Goal: Information Seeking & Learning: Learn about a topic

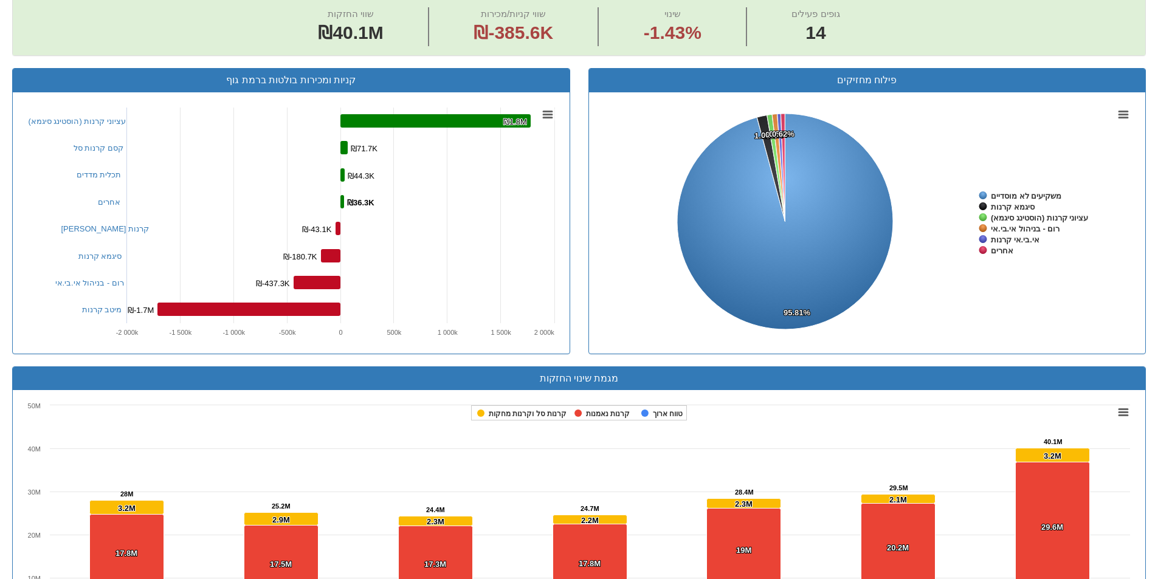
scroll to position [223, 0]
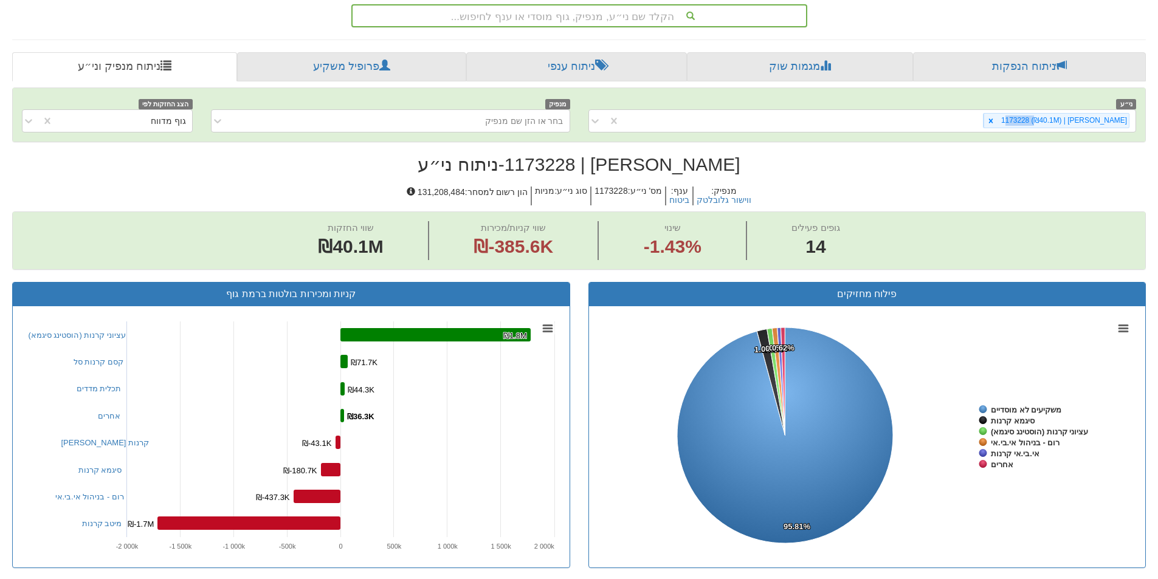
click at [630, 21] on div "הקלד שם ני״ע, מנפיק, גוף מוסדי או ענף לחיפוש..." at bounding box center [579, 15] width 453 height 21
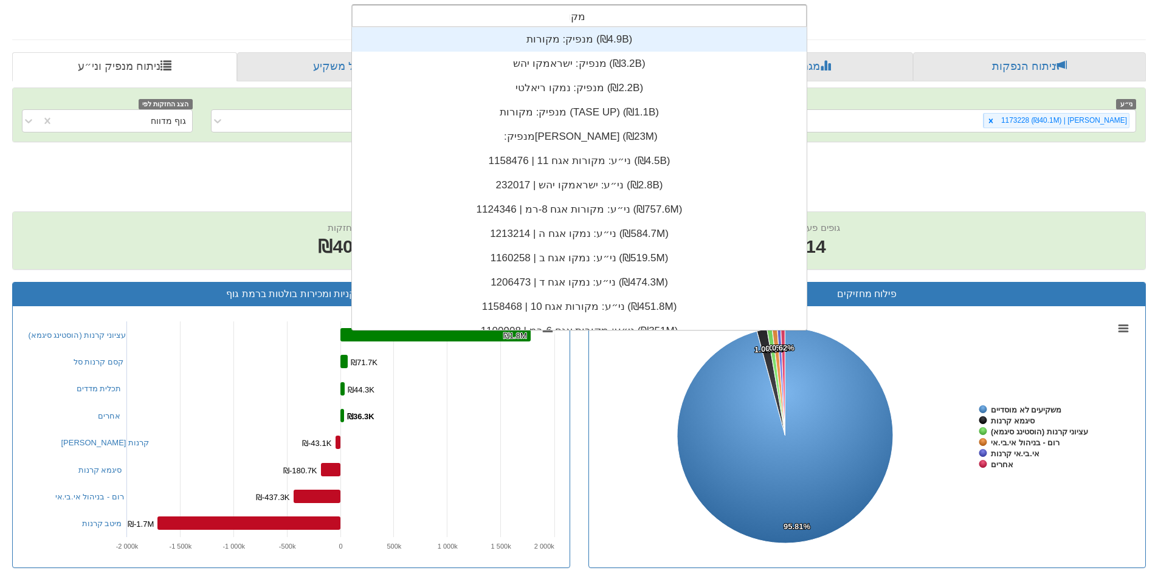
scroll to position [146, 0]
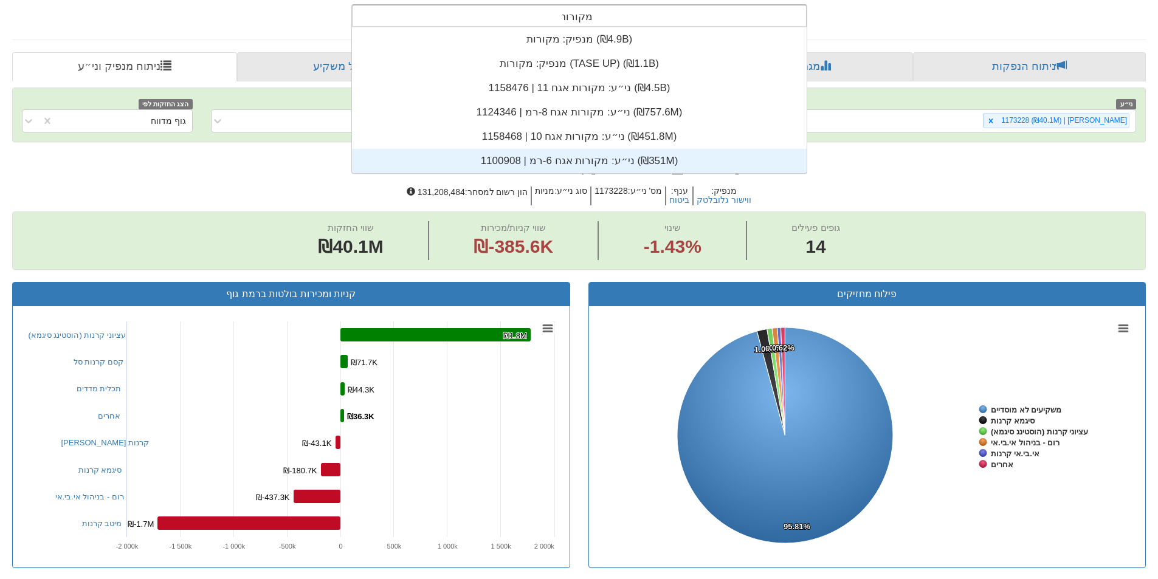
type input "מקורות"
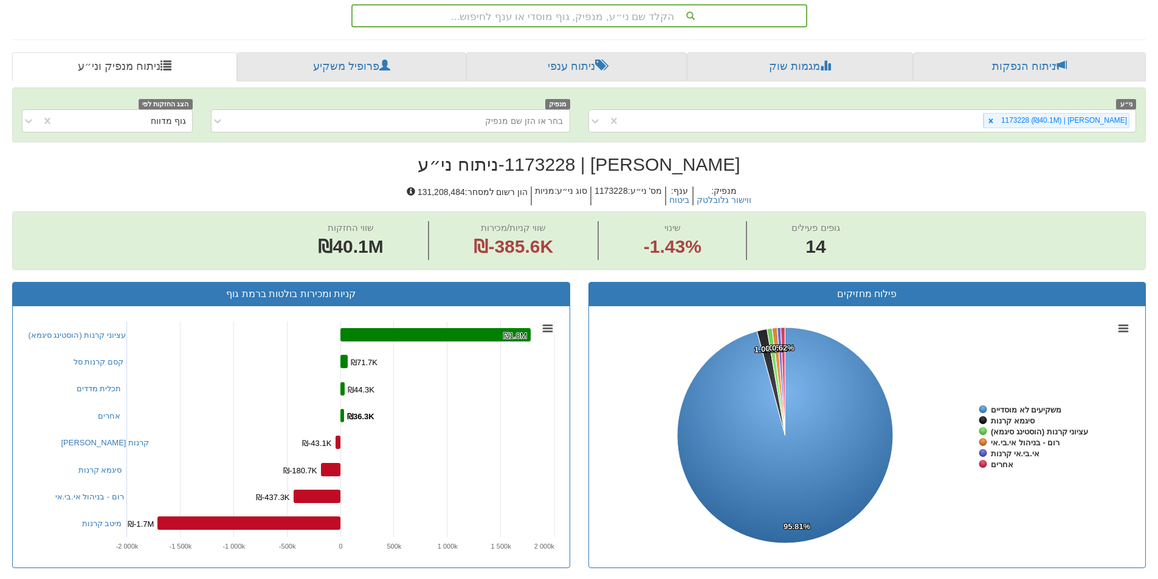
click at [556, 19] on div "הקלד שם ני״ע, מנפיק, גוף מוסדי או ענף לחיפוש..." at bounding box center [579, 15] width 453 height 21
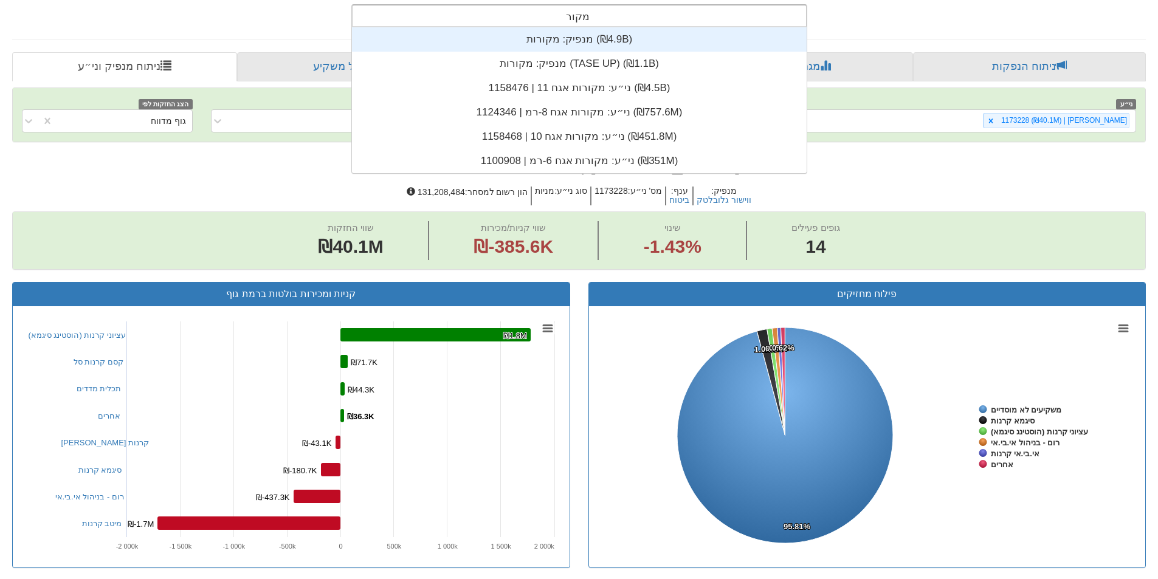
type input "מקורות"
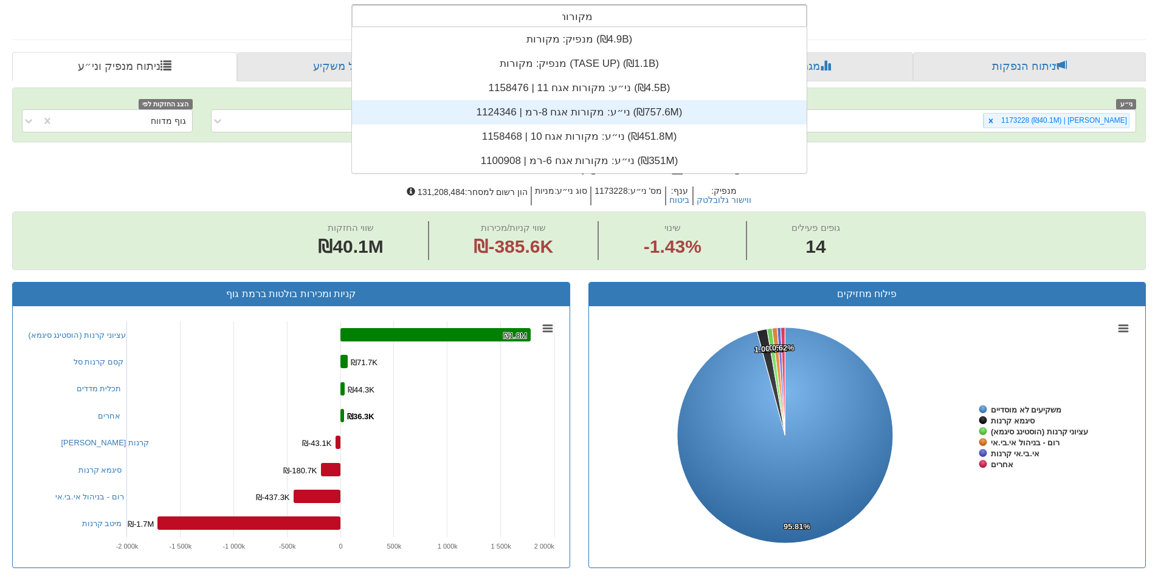
click at [548, 113] on div "ני״ע: ‏מקורות אגח 8-רמ | 1124346 ‎(₪757.6M)‎" at bounding box center [579, 112] width 455 height 24
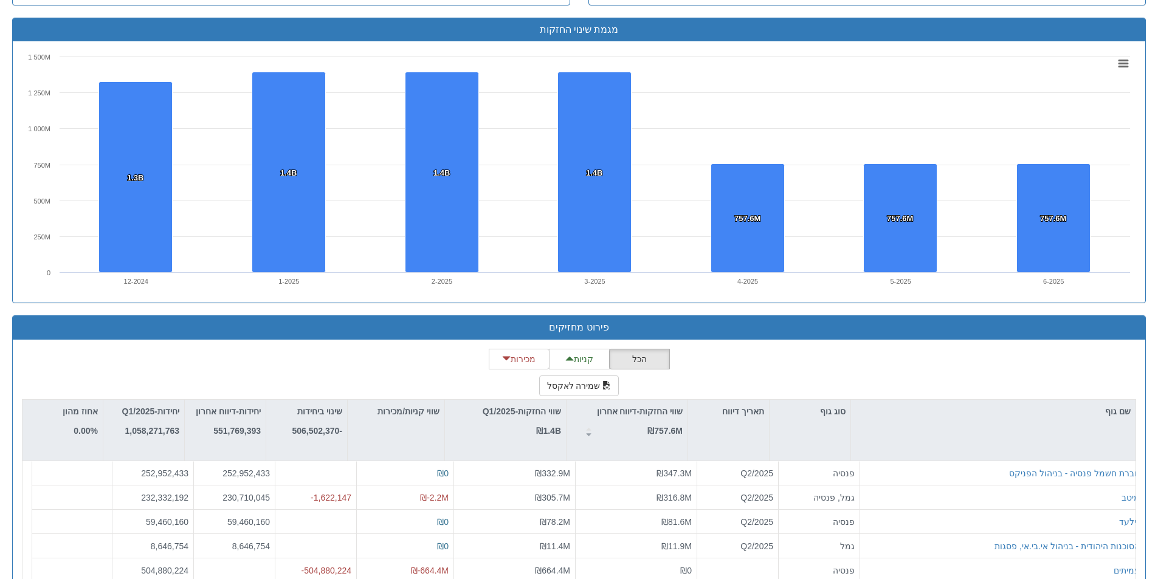
scroll to position [843, 0]
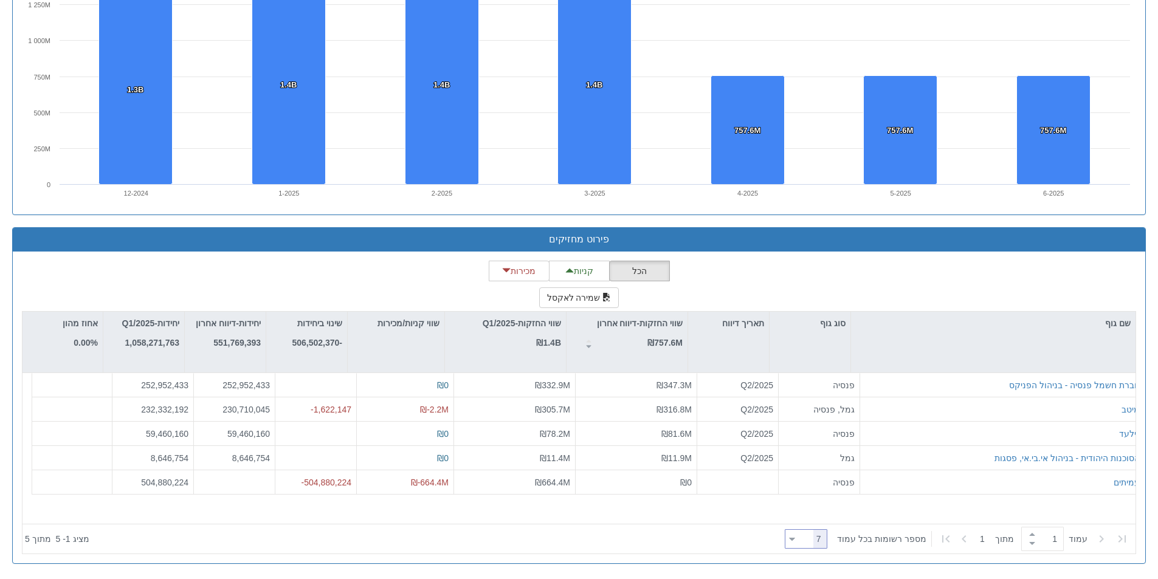
click at [795, 539] on icon at bounding box center [792, 539] width 5 height 3
click at [820, 436] on div "20" at bounding box center [814, 440] width 43 height 19
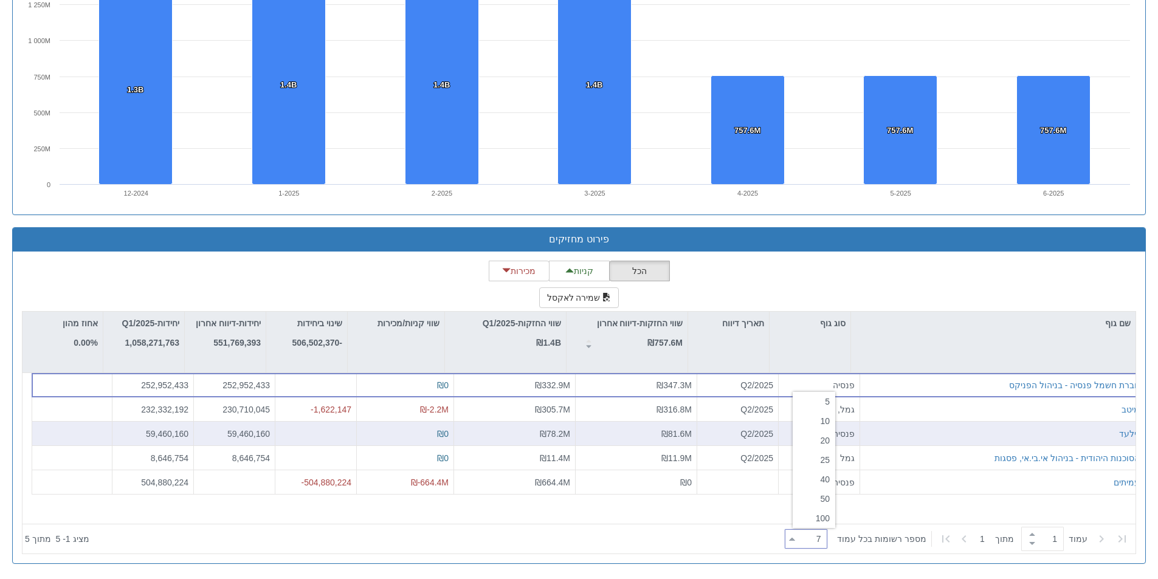
type input "20"
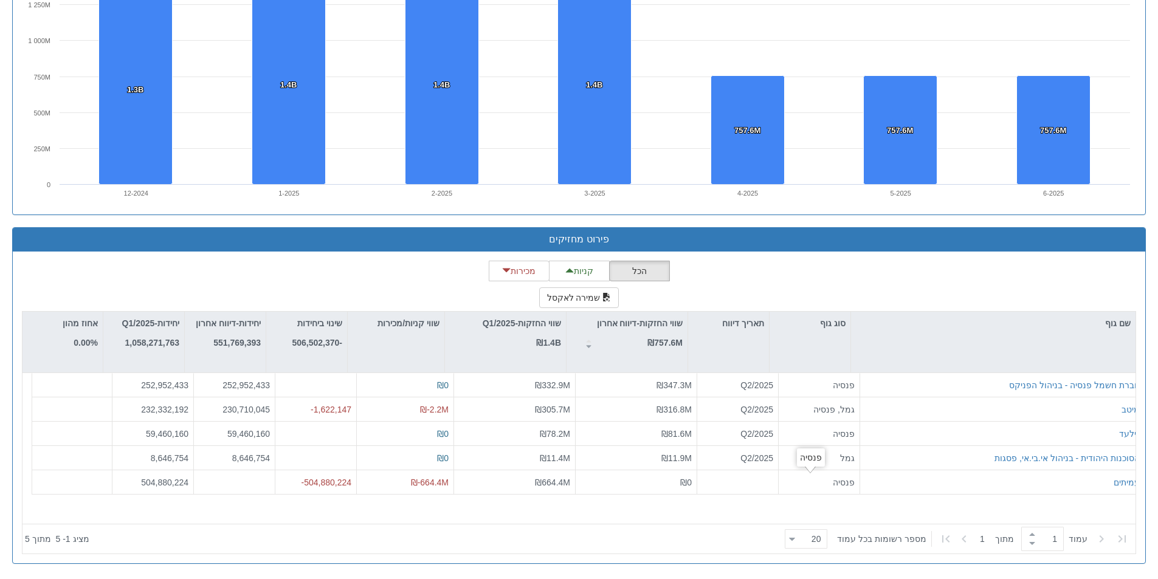
drag, startPoint x: 703, startPoint y: 543, endPoint x: 675, endPoint y: 525, distance: 33.7
click at [703, 543] on div at bounding box center [434, 539] width 691 height 27
click at [579, 295] on button "שמירה לאקסל" at bounding box center [579, 298] width 80 height 21
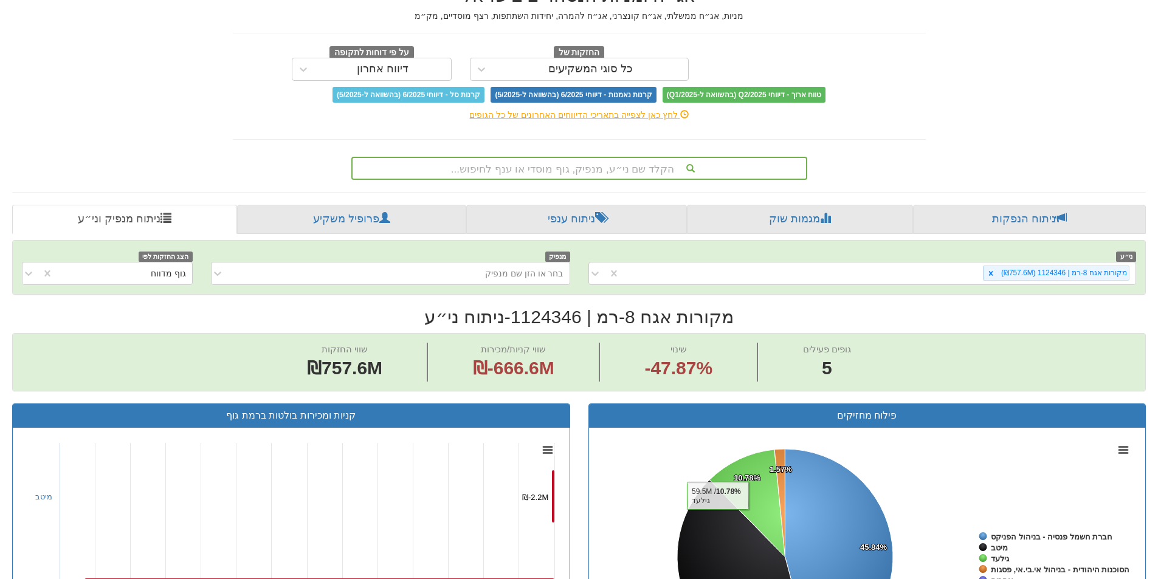
scroll to position [0, 0]
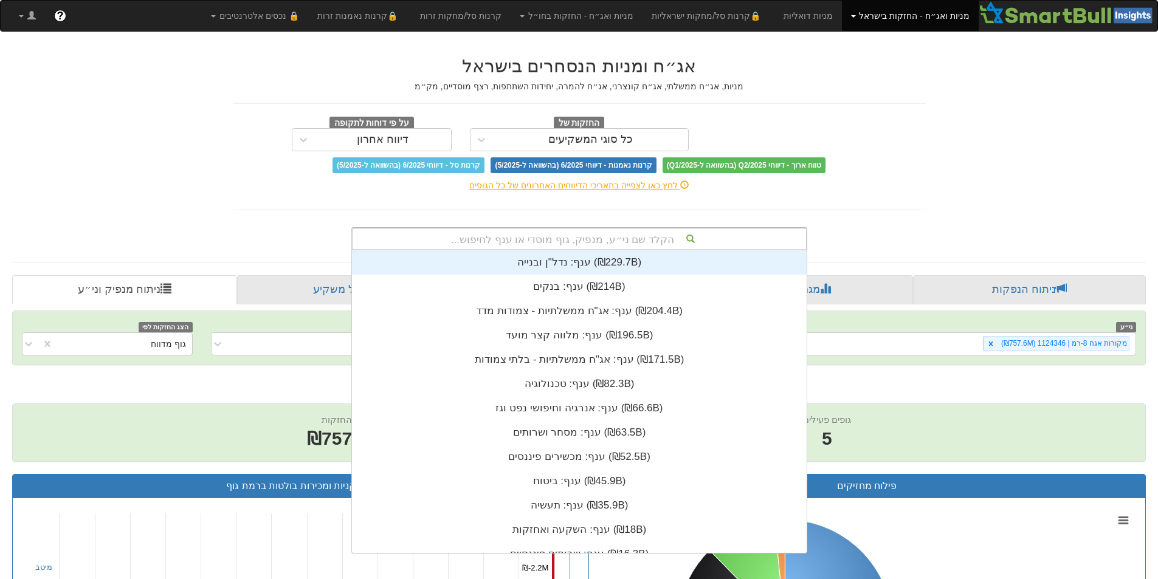
click at [634, 243] on div "הקלד שם ני״ע, מנפיק, גוף מוסדי או ענף לחיפוש..." at bounding box center [579, 239] width 453 height 21
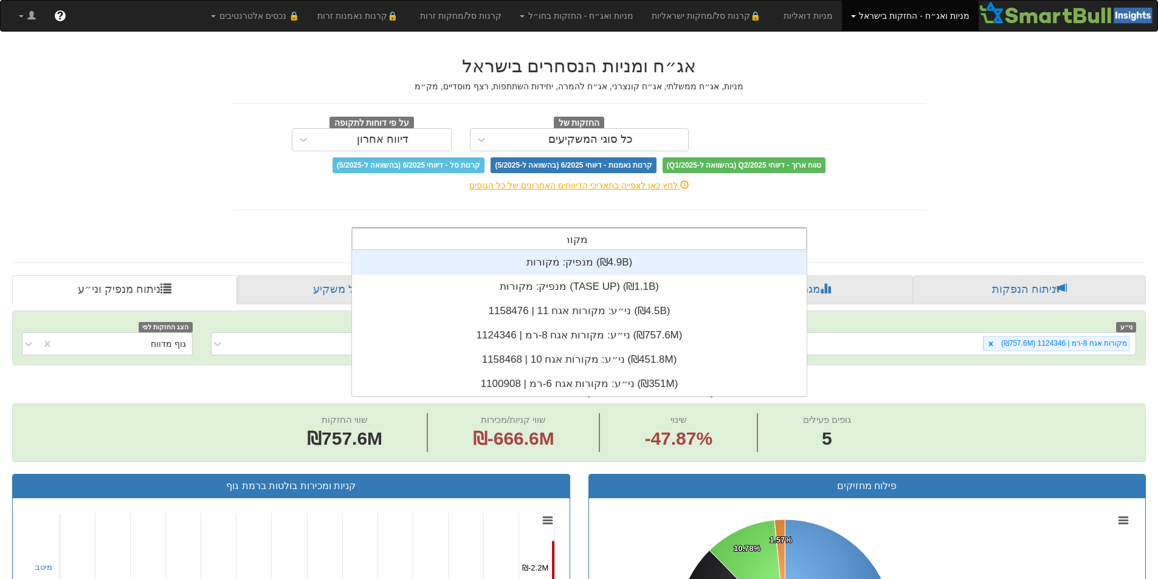
scroll to position [146, 0]
type input "מקורות"
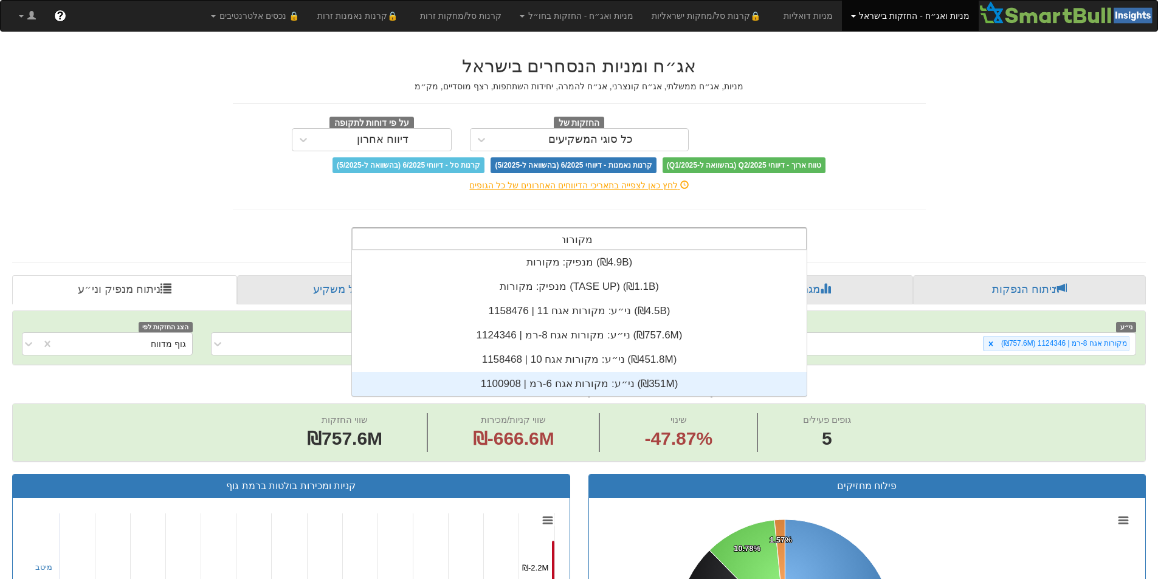
click at [611, 390] on div "ני״ע: ‏מקורות אגח 6-רמ | 1100908 ‎(₪351M)‎" at bounding box center [579, 384] width 455 height 24
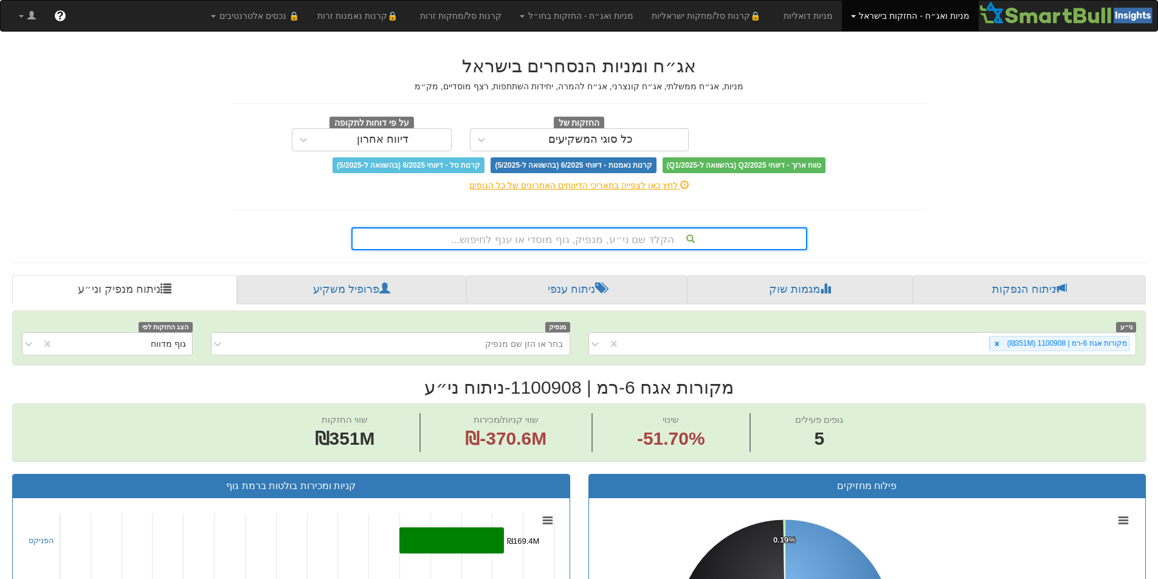
click at [567, 229] on div "הקלד שם ני״ע, מנפיק, גוף מוסדי או ענף לחיפוש..." at bounding box center [579, 239] width 453 height 21
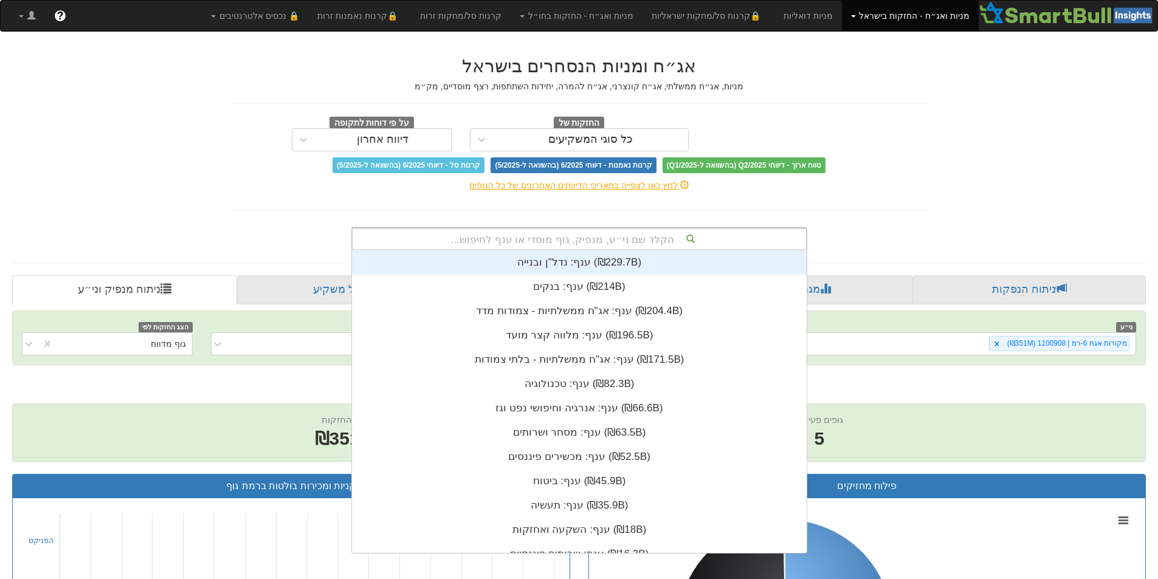
scroll to position [303, 0]
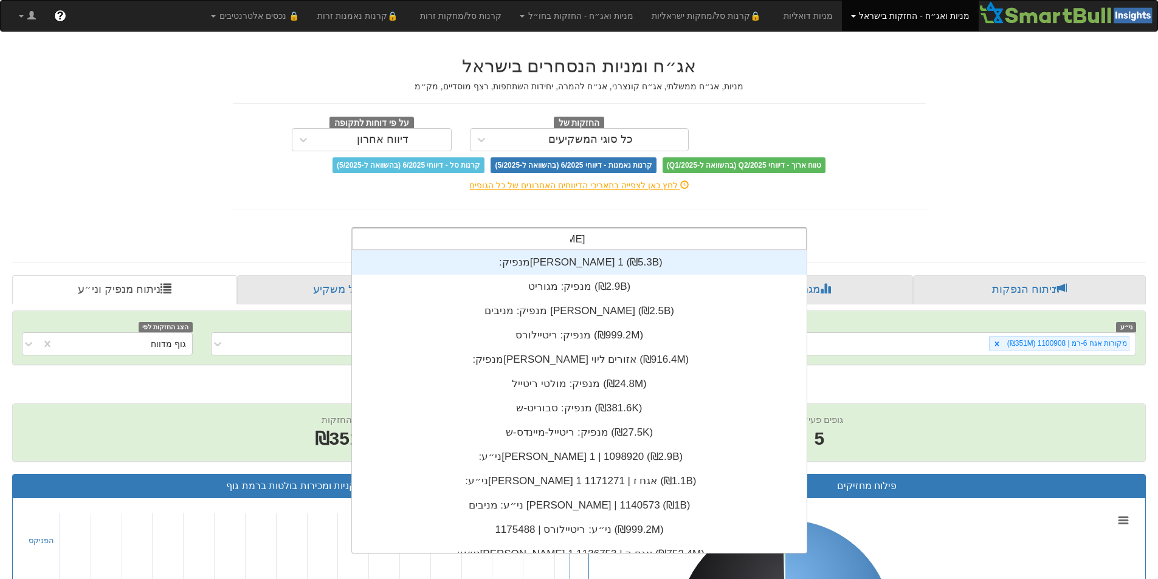
type input "[PERSON_NAME]"
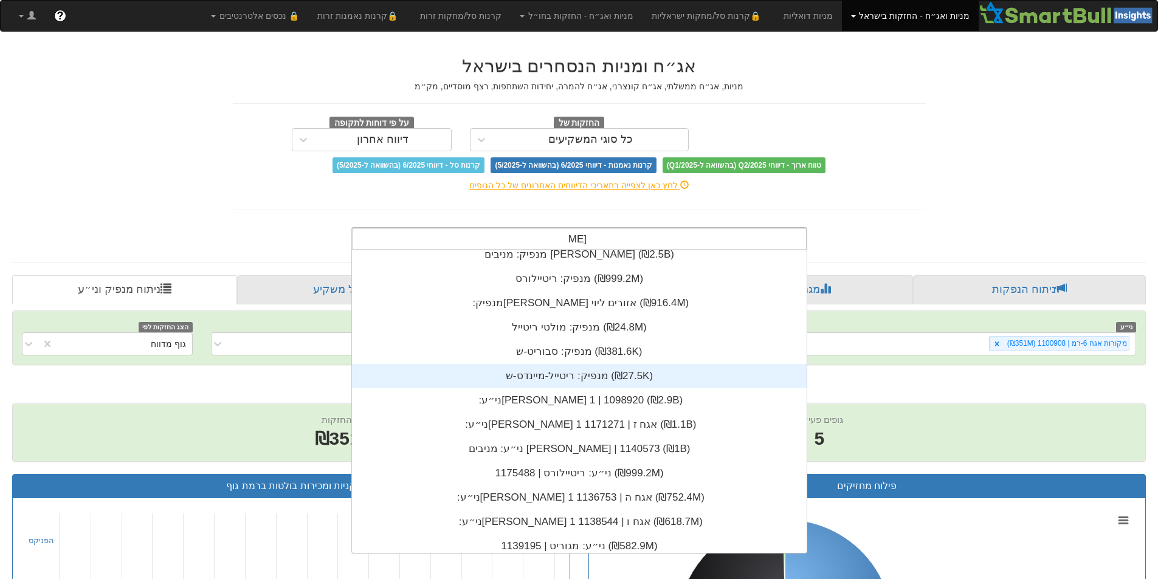
scroll to position [122, 0]
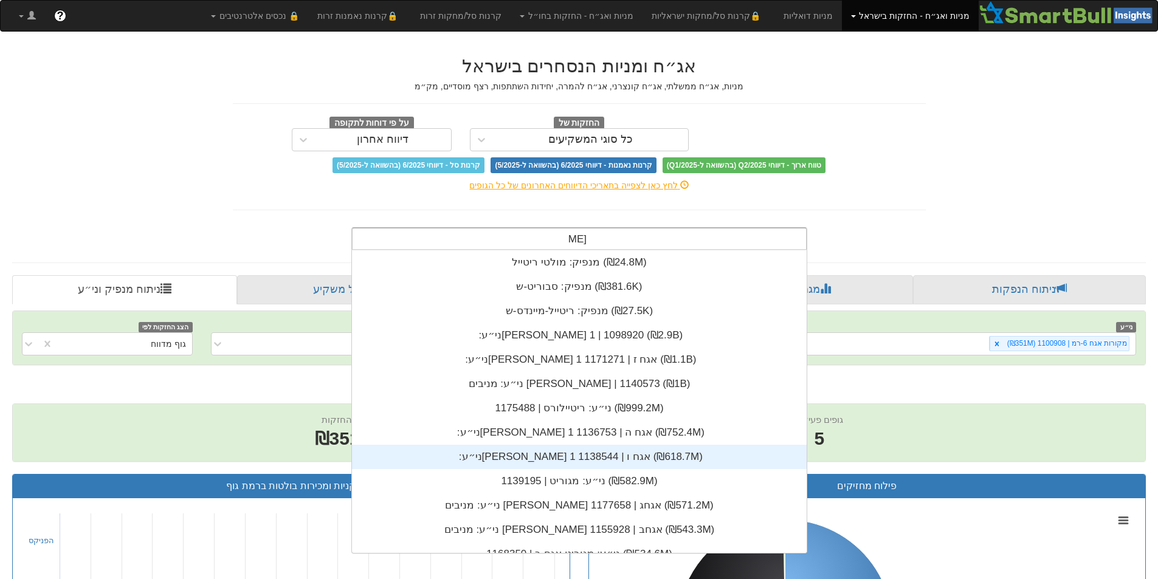
click at [596, 450] on div "ני״ע: ‏[PERSON_NAME] 1 אגח ו | 1138544 ‎(₪618.7M)‎" at bounding box center [579, 457] width 455 height 24
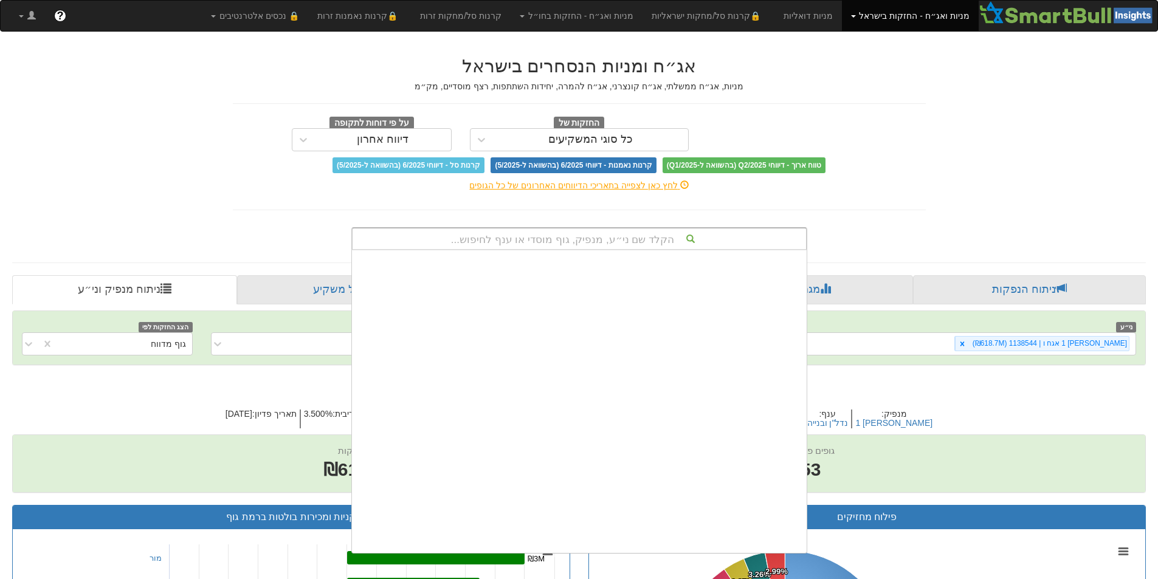
scroll to position [303, 0]
